Goal: Transaction & Acquisition: Subscribe to service/newsletter

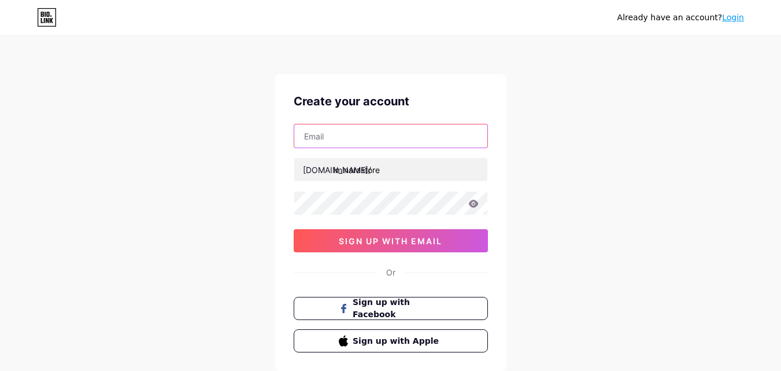
click at [372, 145] on input "text" at bounding box center [390, 135] width 193 height 23
type input "[EMAIL_ADDRESS][DOMAIN_NAME]"
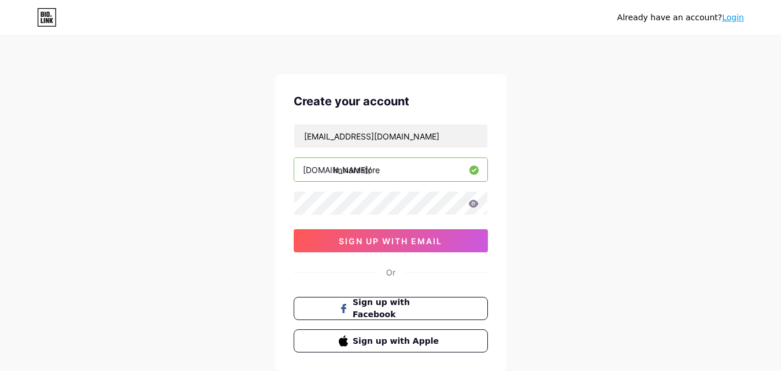
click at [473, 202] on icon at bounding box center [473, 203] width 10 height 8
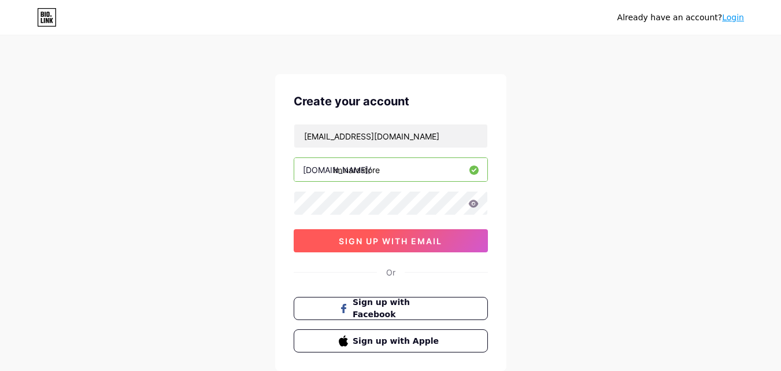
click at [388, 236] on span "sign up with email" at bounding box center [390, 241] width 103 height 10
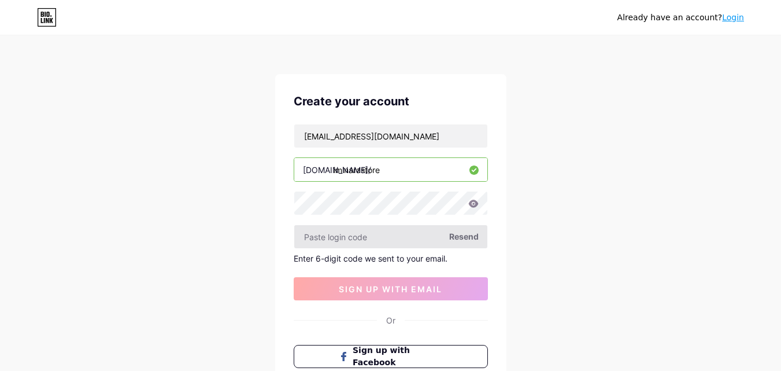
click at [345, 241] on input "text" at bounding box center [390, 236] width 193 height 23
click at [556, 224] on div "Already have an account? Login Create your account [EMAIL_ADDRESS][DOMAIN_NAME]…" at bounding box center [390, 245] width 781 height 490
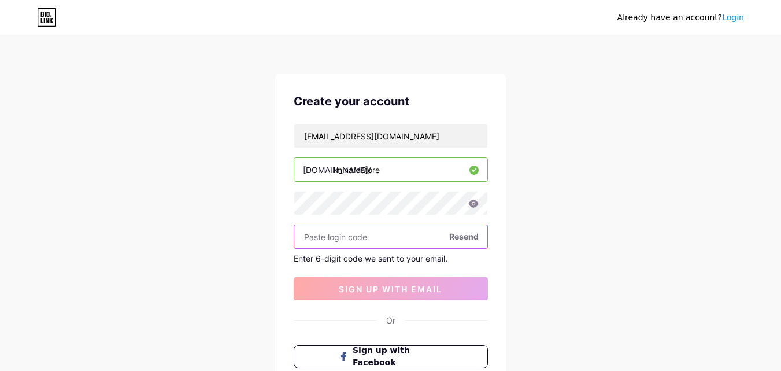
click at [425, 232] on input "text" at bounding box center [390, 236] width 193 height 23
click at [580, 242] on div "Already have an account? Login Create your account [EMAIL_ADDRESS][DOMAIN_NAME]…" at bounding box center [390, 245] width 781 height 490
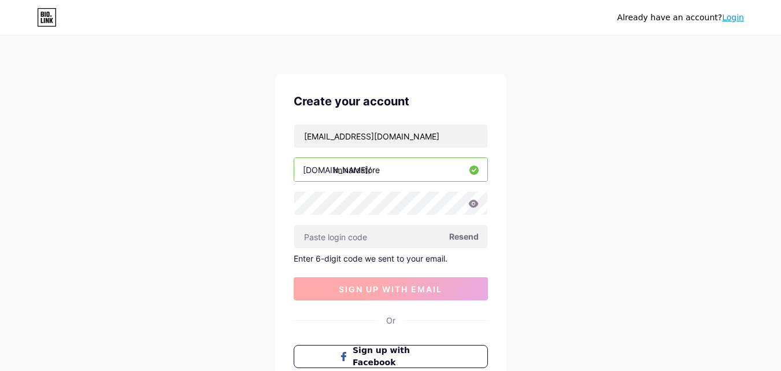
click at [382, 286] on span "sign up with email" at bounding box center [390, 289] width 103 height 10
click at [382, 259] on div "Enter 6-digit code we sent to your email." at bounding box center [391, 258] width 194 height 10
